Goal: Entertainment & Leisure: Consume media (video, audio)

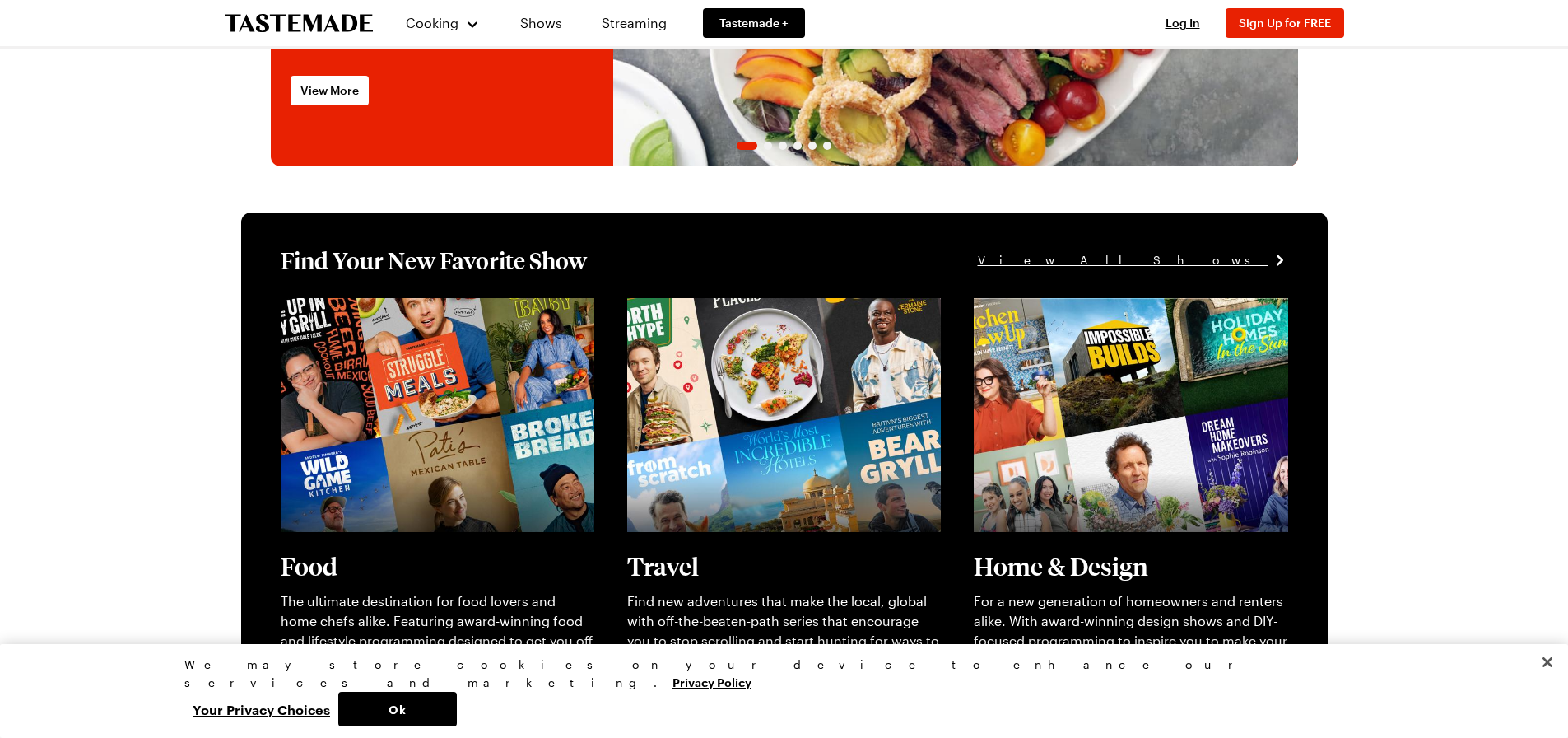
scroll to position [302, 0]
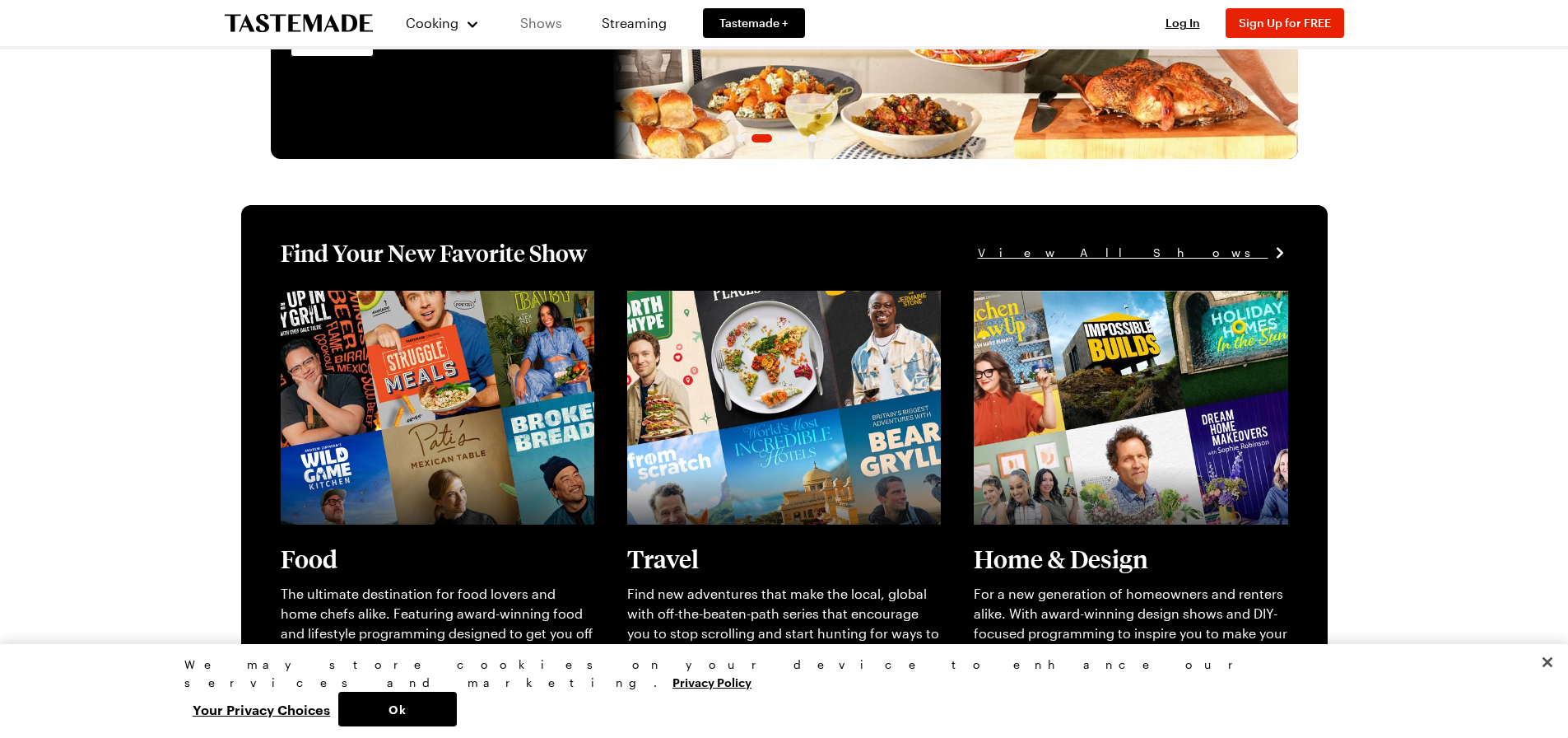
click at [521, 19] on link "Shows" at bounding box center [541, 22] width 75 height 46
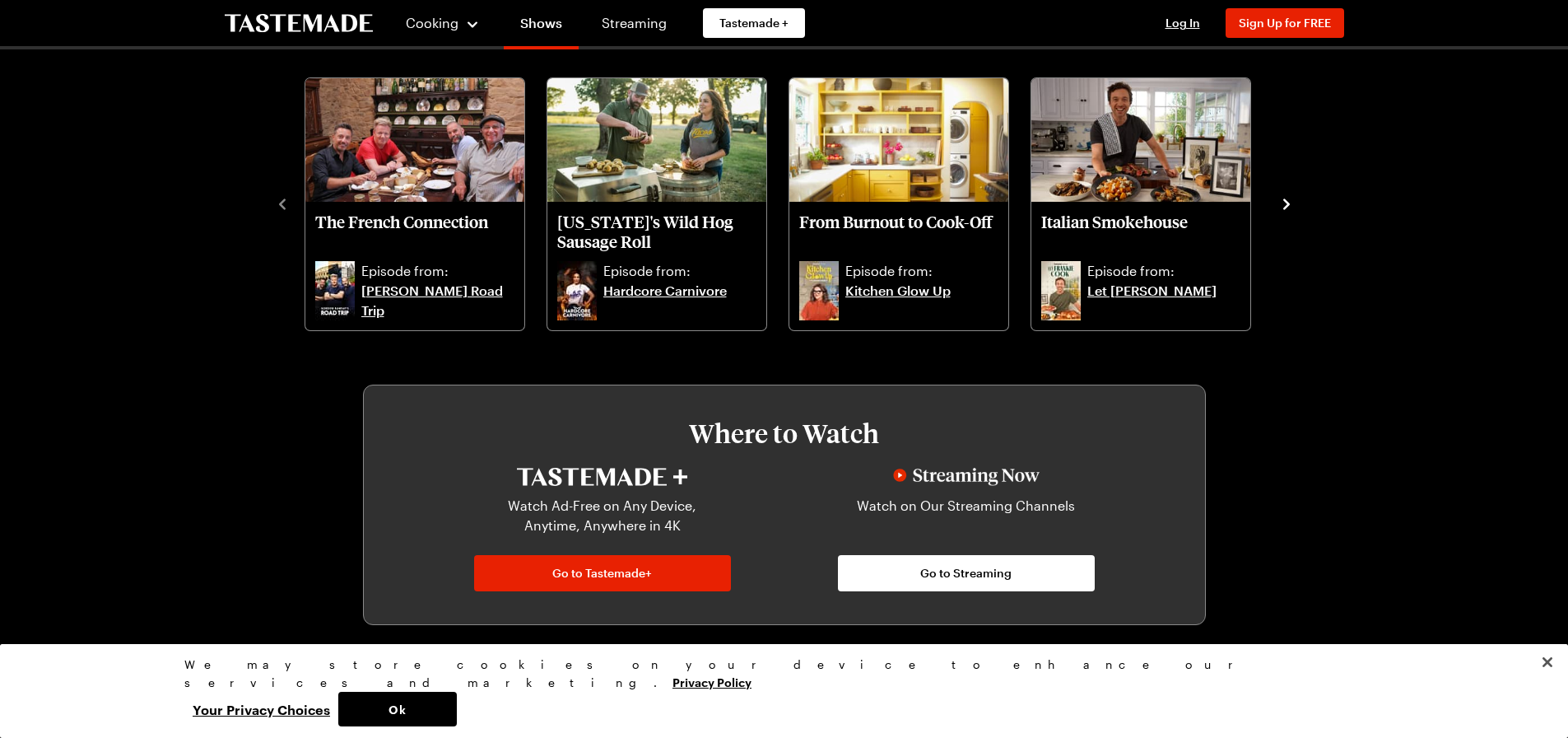
scroll to position [604, 0]
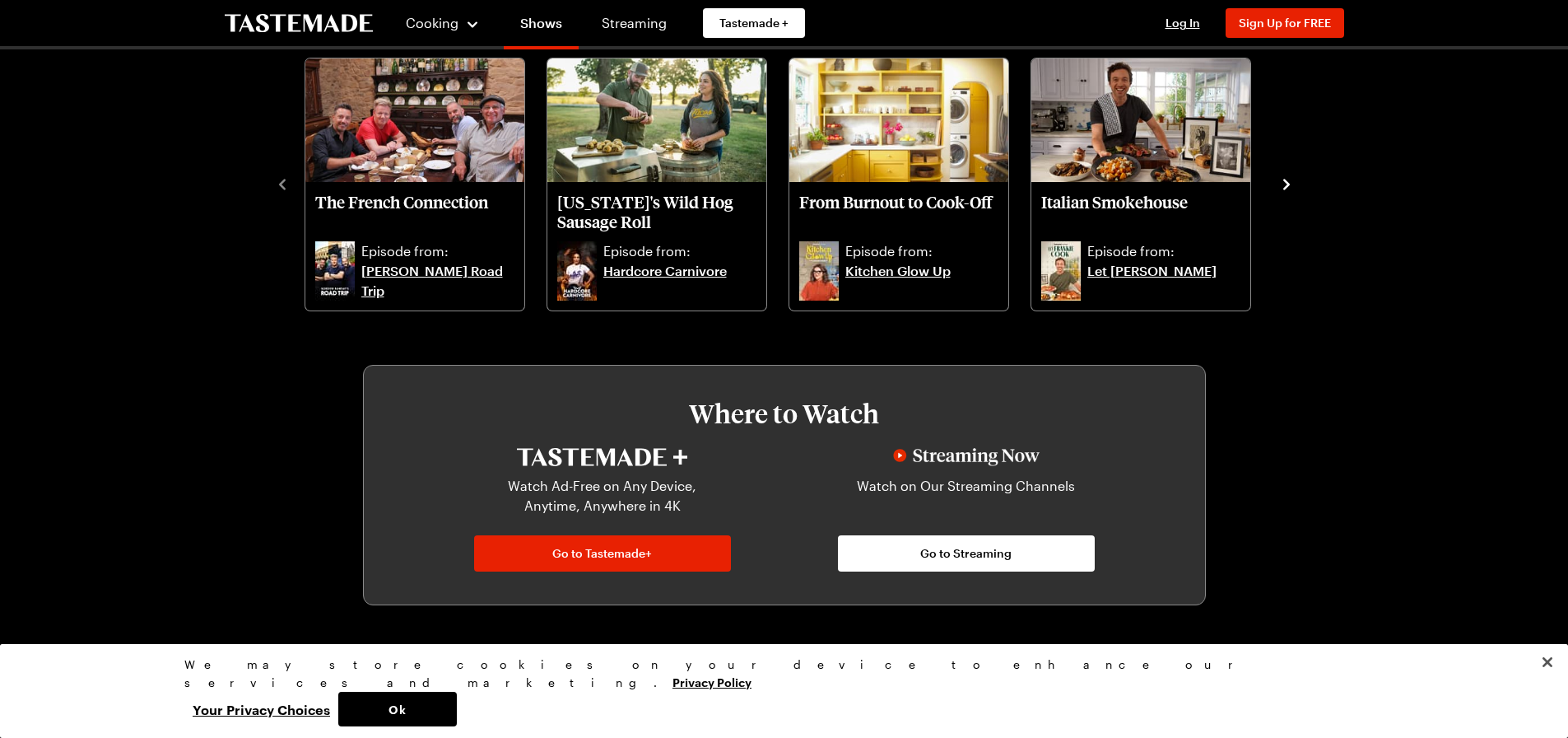
click at [1293, 186] on icon "navigate to next item" at bounding box center [1287, 185] width 17 height 17
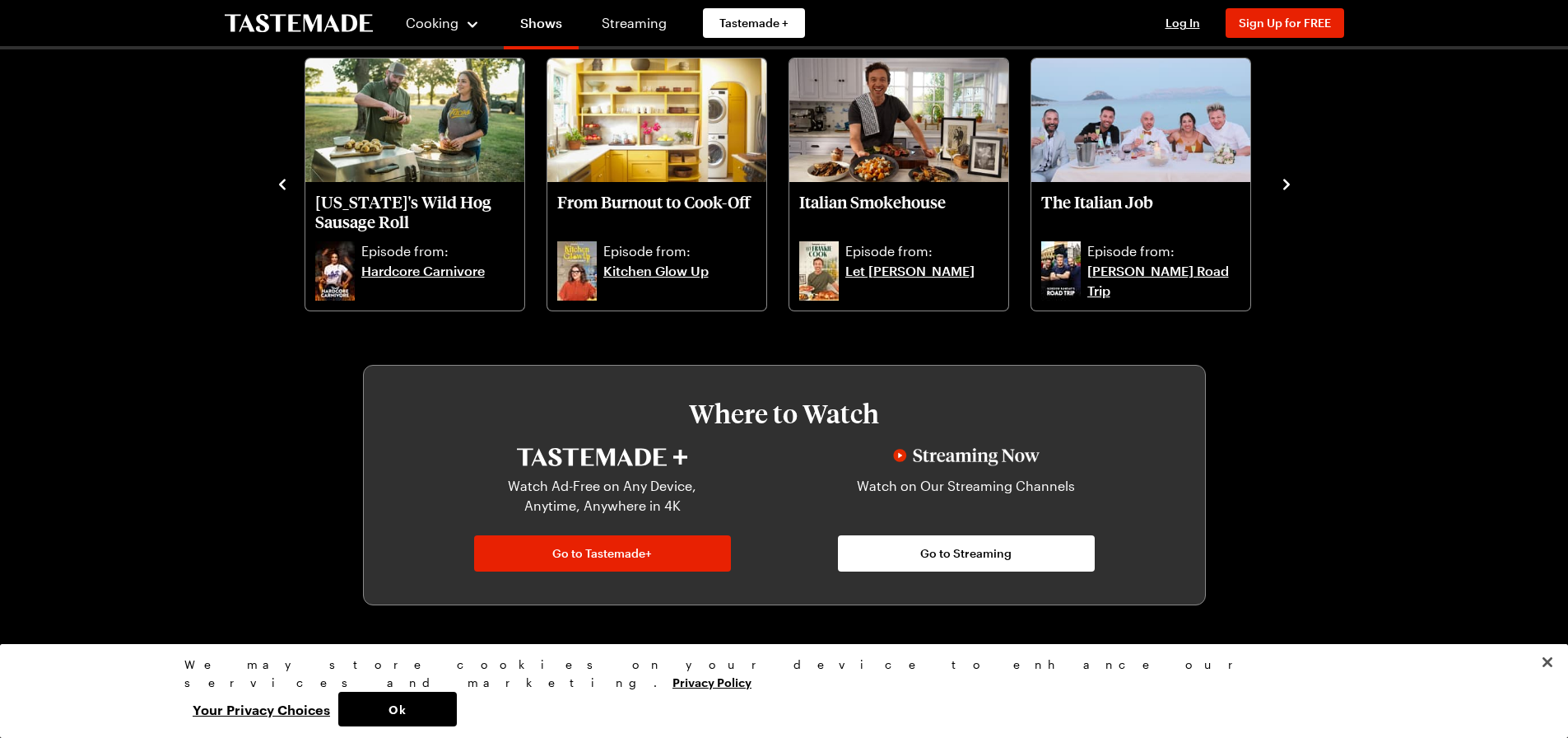
click at [1289, 186] on icon "navigate to next item" at bounding box center [1287, 185] width 17 height 17
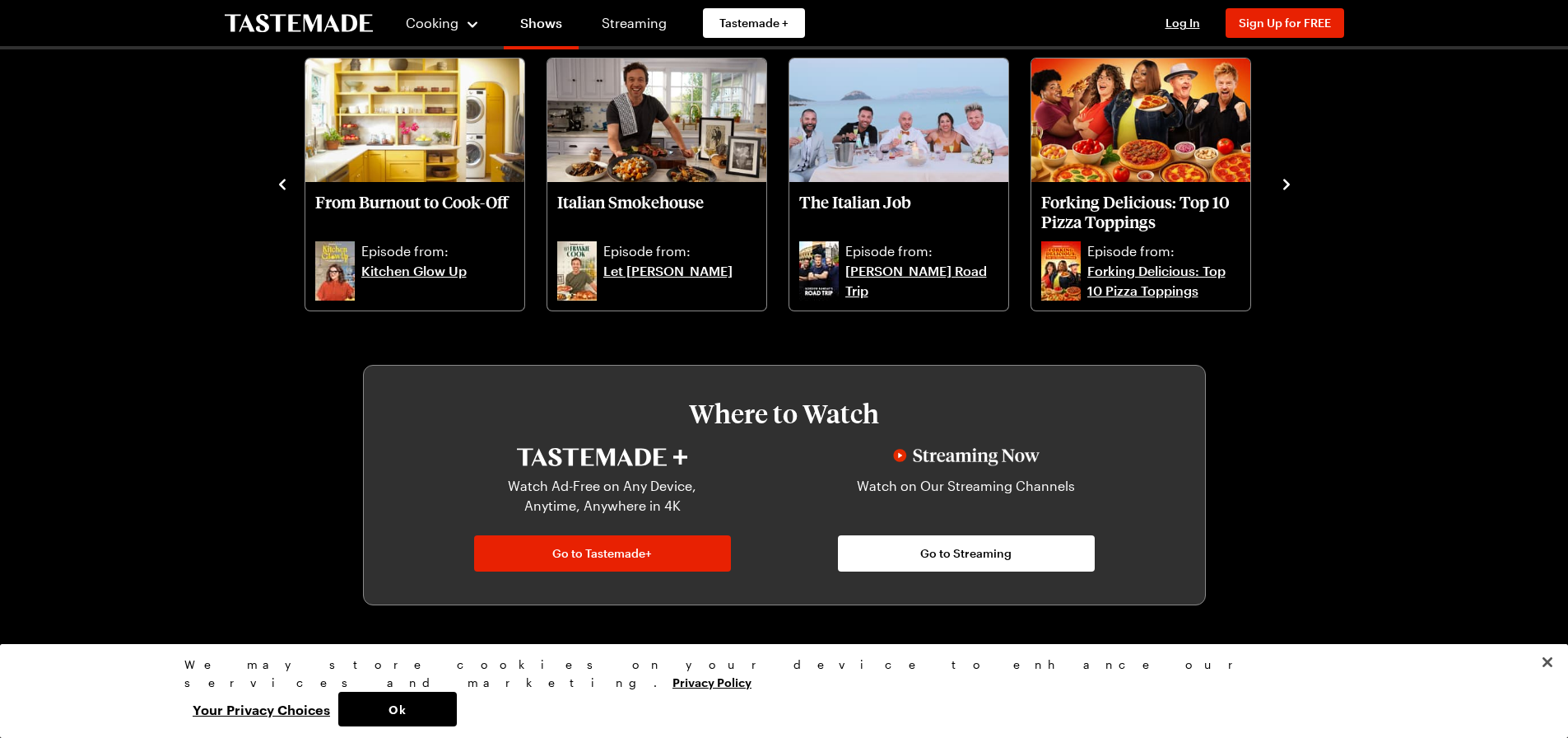
click at [1289, 186] on icon "navigate to next item" at bounding box center [1287, 185] width 17 height 17
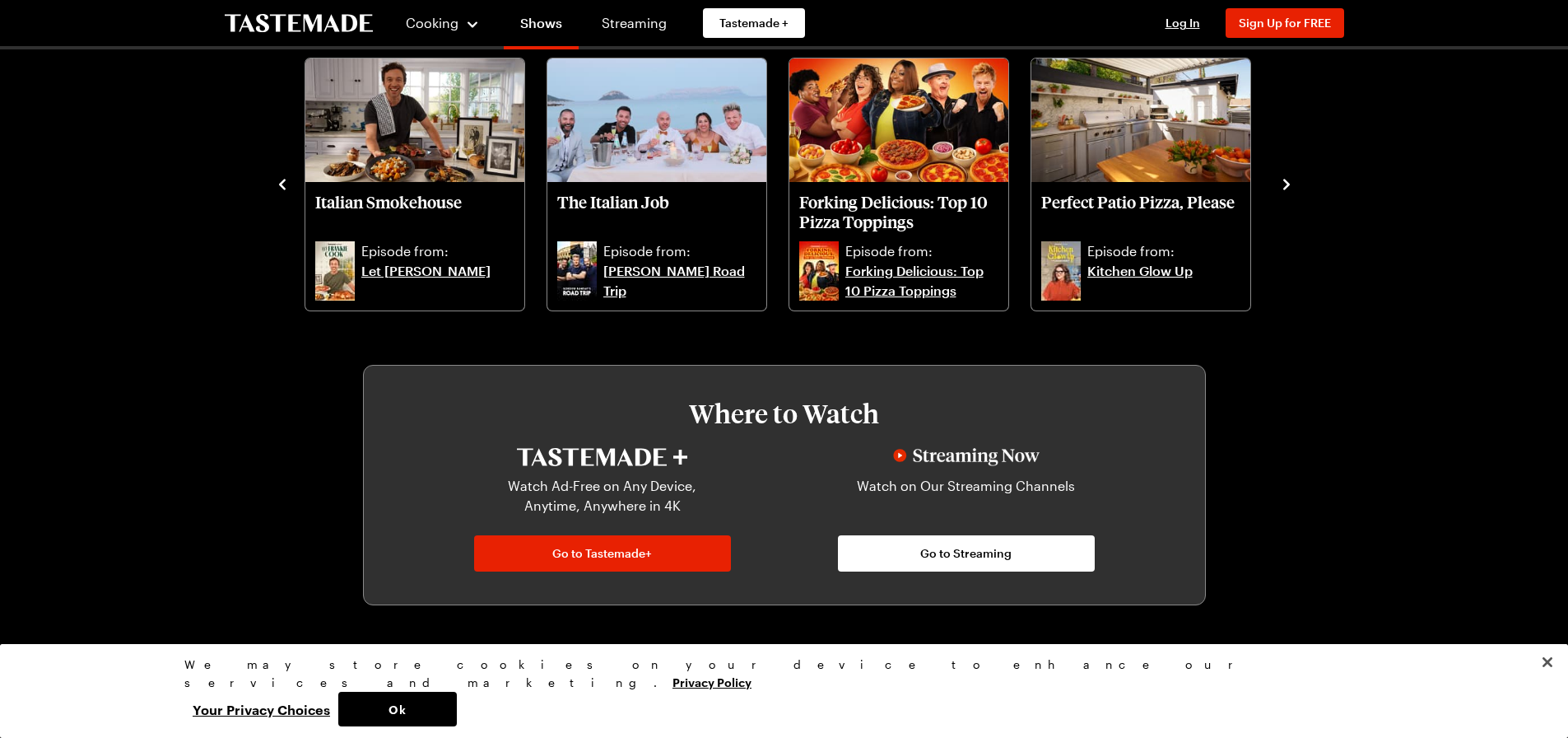
click at [1285, 186] on icon "navigate to next item" at bounding box center [1286, 183] width 7 height 10
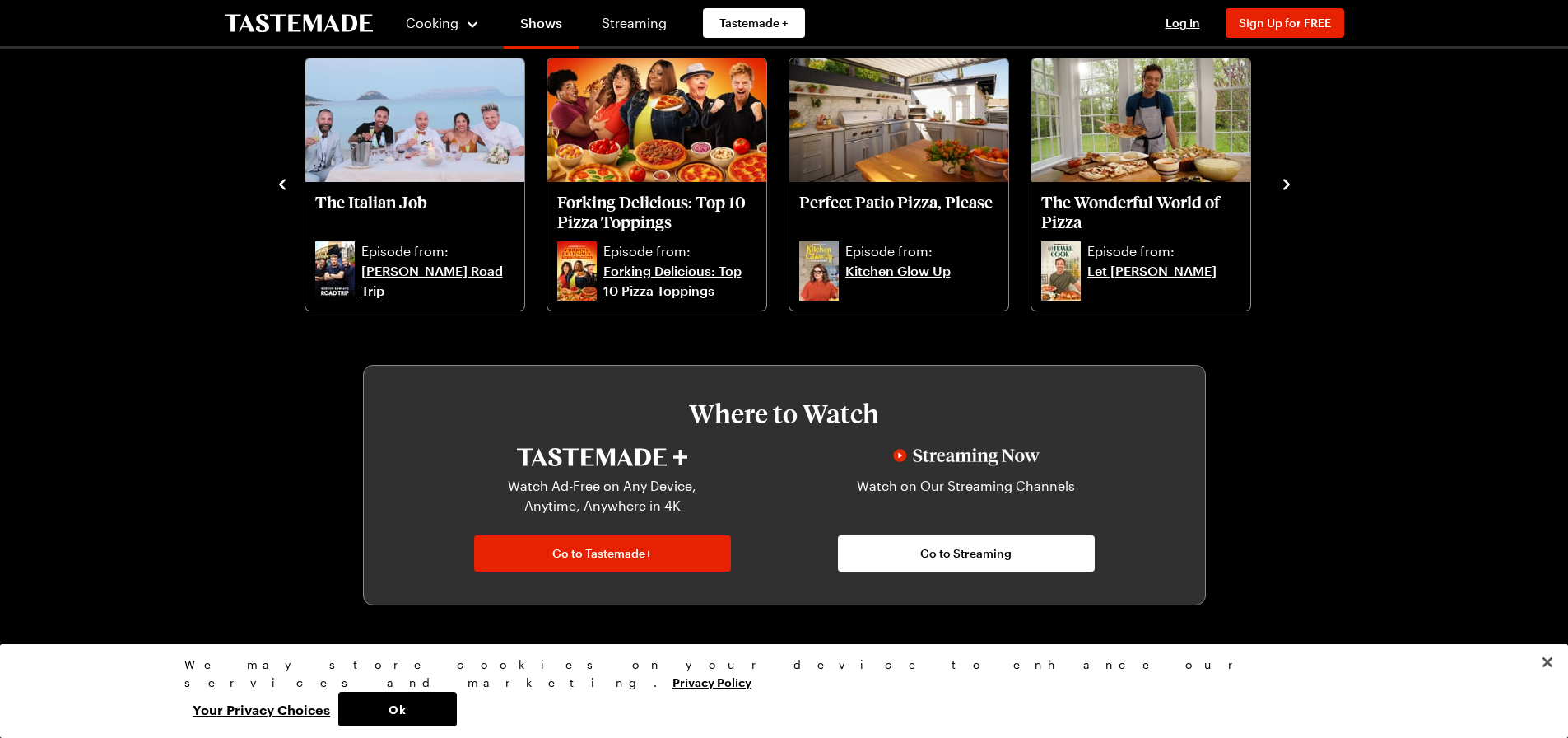
click at [1285, 186] on icon "navigate to next item" at bounding box center [1286, 183] width 7 height 10
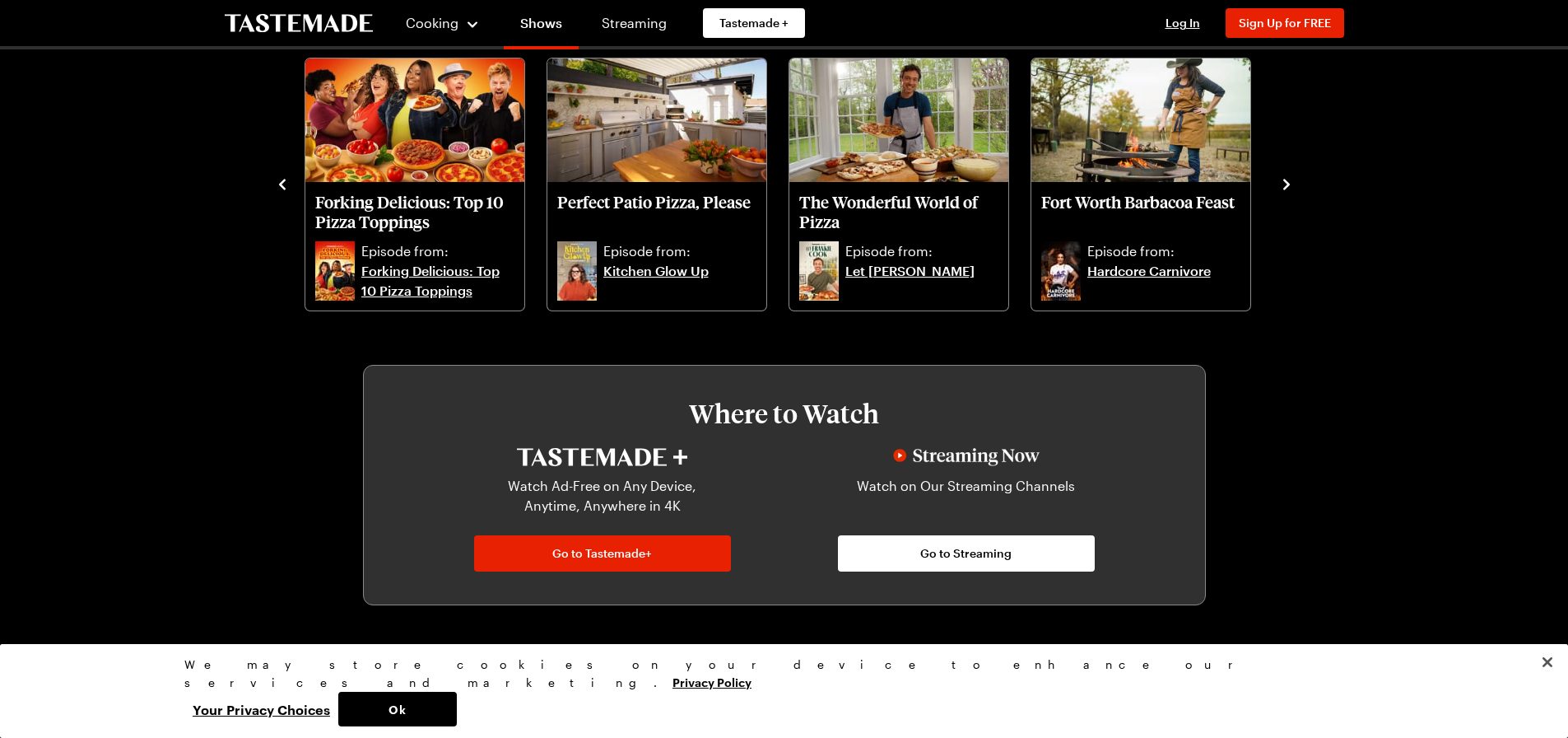
click at [1285, 186] on icon "navigate to next item" at bounding box center [1286, 183] width 7 height 10
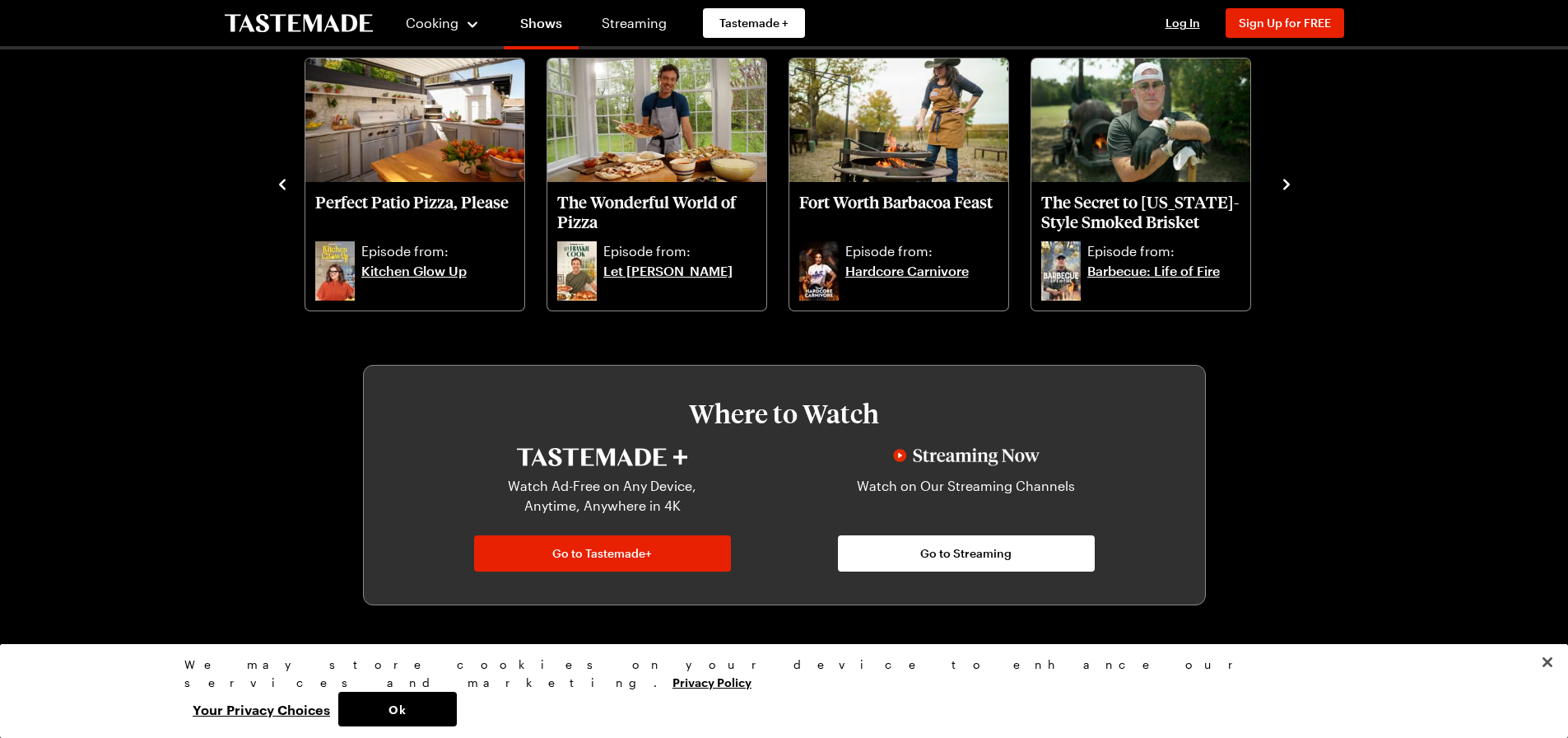
click at [1285, 186] on icon "navigate to next item" at bounding box center [1286, 183] width 7 height 10
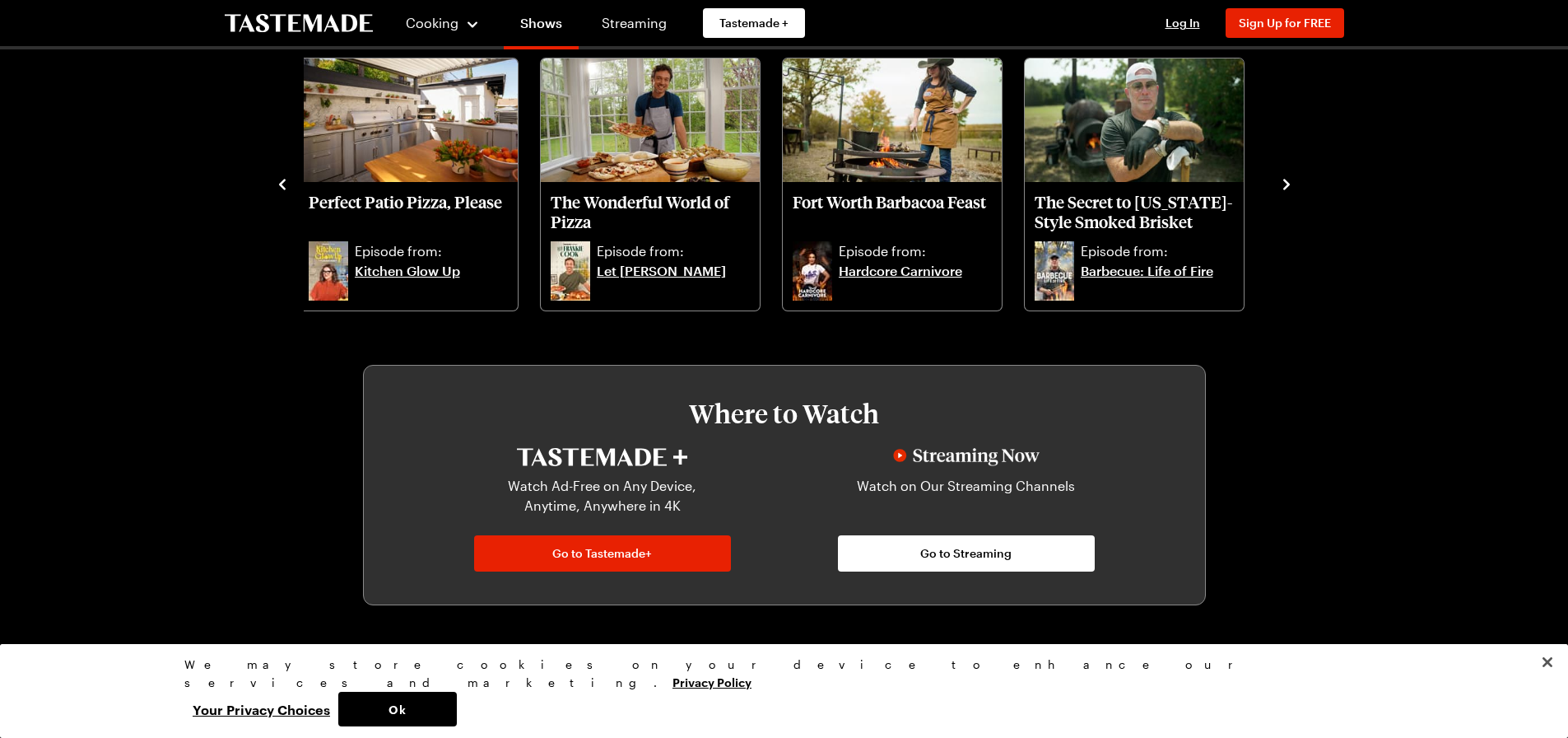
click at [1285, 184] on icon "navigate to next item" at bounding box center [1287, 185] width 17 height 17
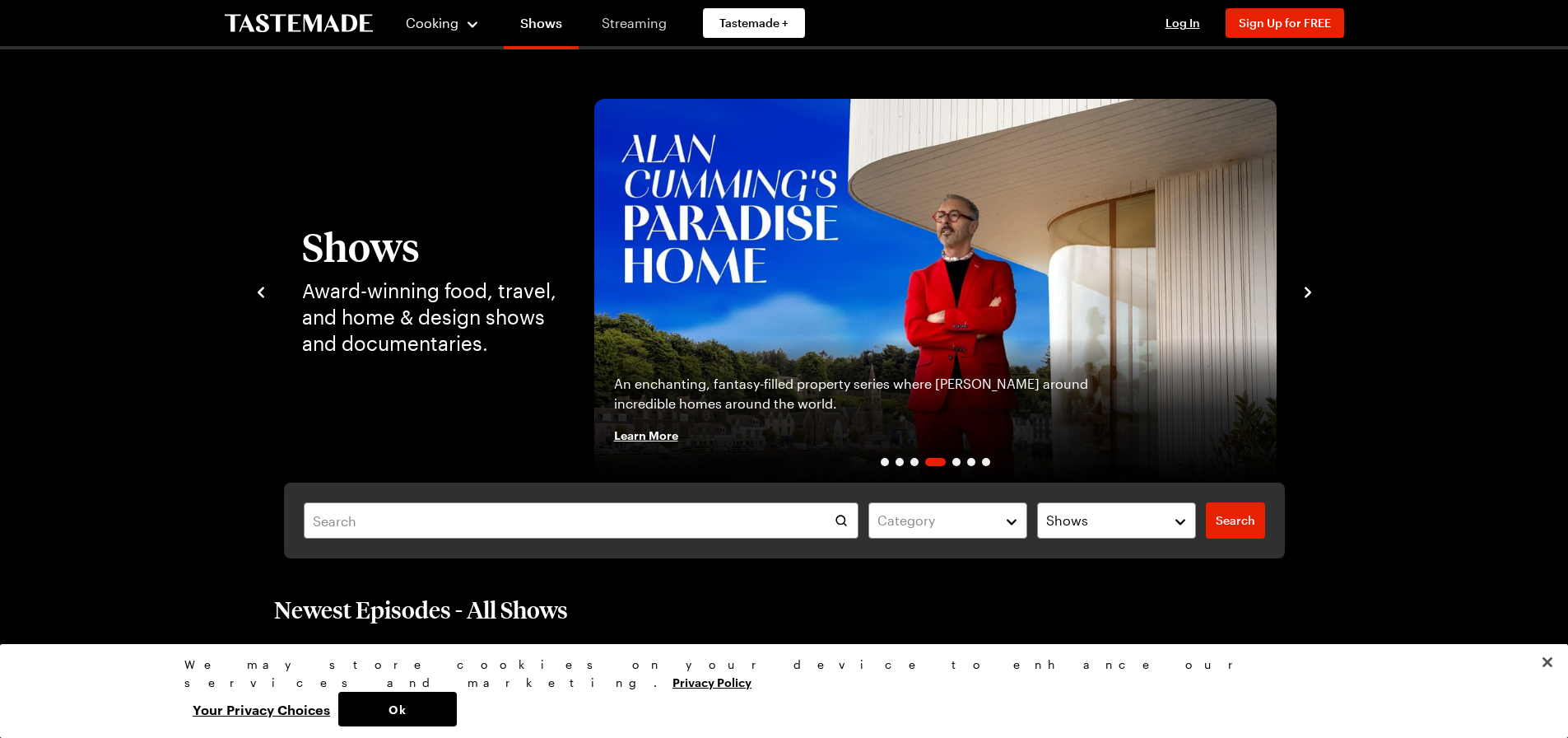
click at [633, 28] on link "Streaming" at bounding box center [633, 22] width 98 height 46
